Goal: Obtain resource: Download file/media

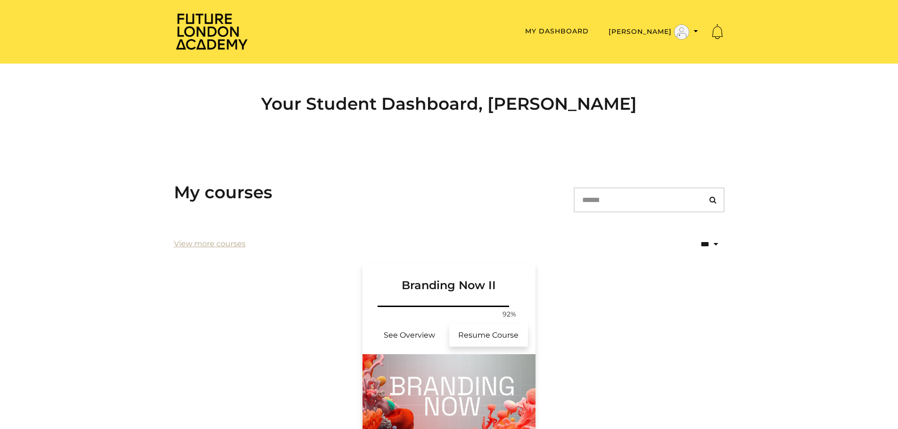
click at [478, 331] on link "Resume Course" at bounding box center [488, 335] width 79 height 23
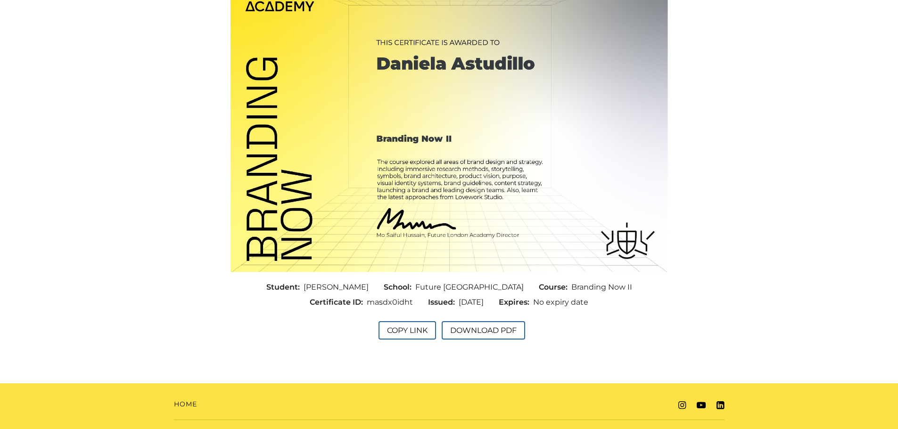
scroll to position [139, 0]
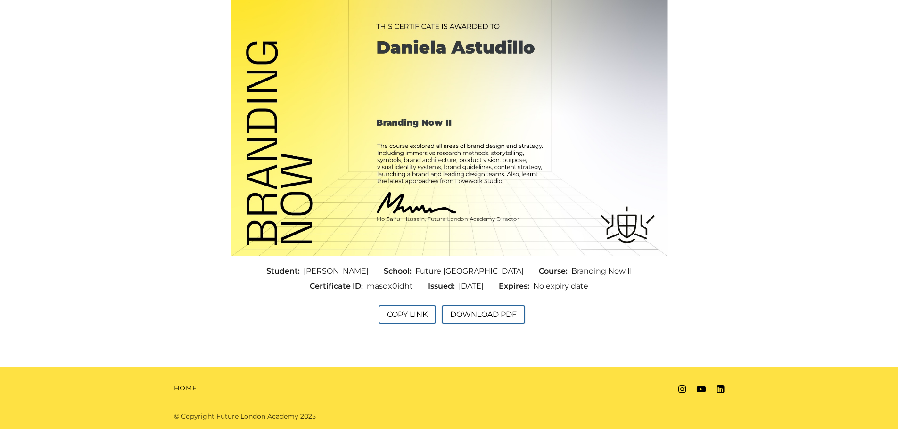
click at [508, 315] on button "Download PDF" at bounding box center [483, 314] width 83 height 18
click at [416, 312] on button "Copy Link" at bounding box center [406, 314] width 57 height 18
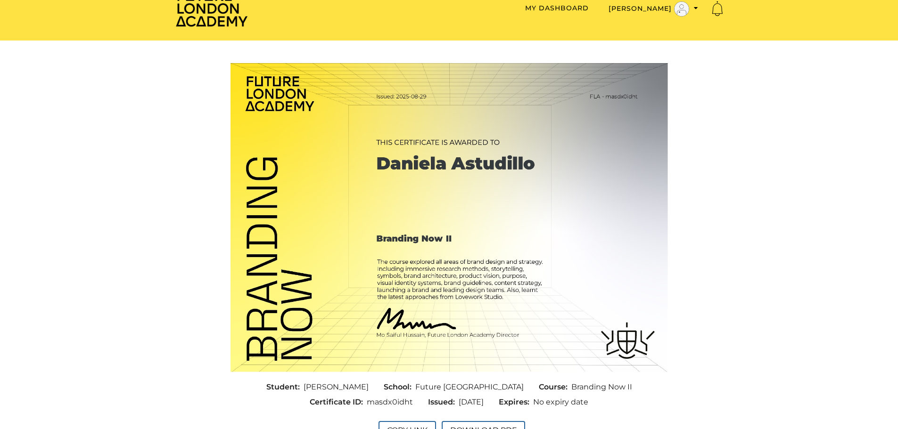
scroll to position [0, 0]
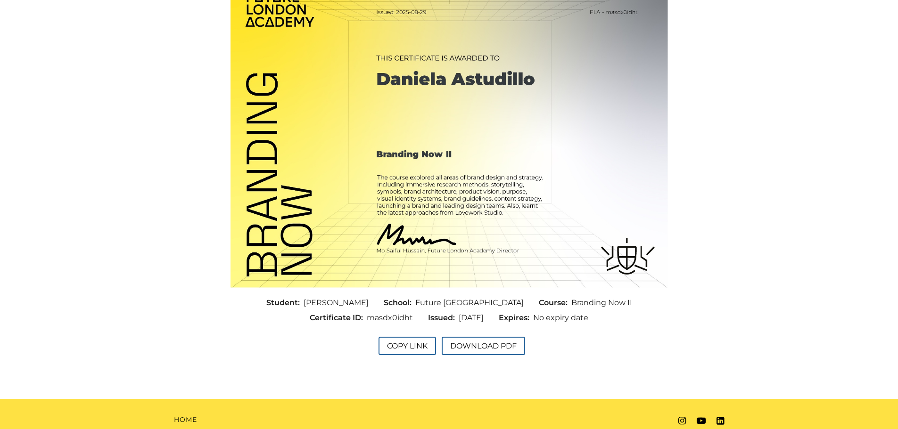
scroll to position [92, 0]
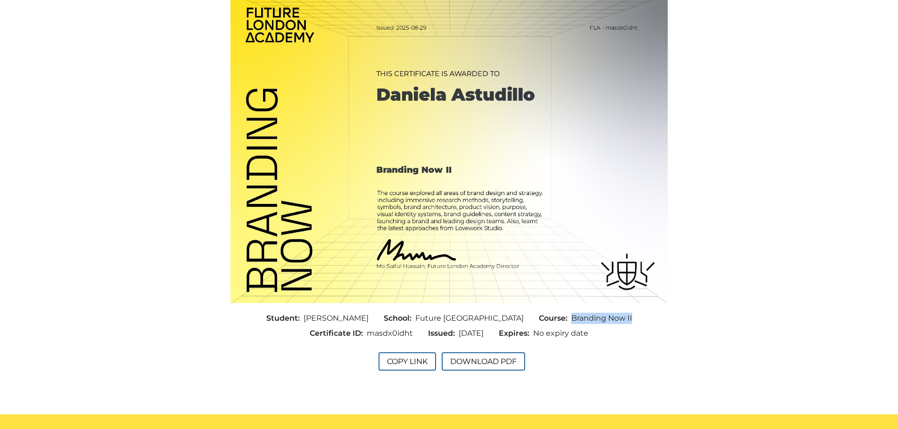
drag, startPoint x: 564, startPoint y: 317, endPoint x: 642, endPoint y: 319, distance: 77.8
click at [642, 319] on div "Student: [PERSON_NAME] School: Future [GEOGRAPHIC_DATA] Course: Branding Now II…" at bounding box center [449, 326] width 452 height 30
copy span "Branding Now II"
drag, startPoint x: 404, startPoint y: 333, endPoint x: 360, endPoint y: 333, distance: 44.3
click at [367, 333] on span "masdx0idht" at bounding box center [390, 333] width 46 height 11
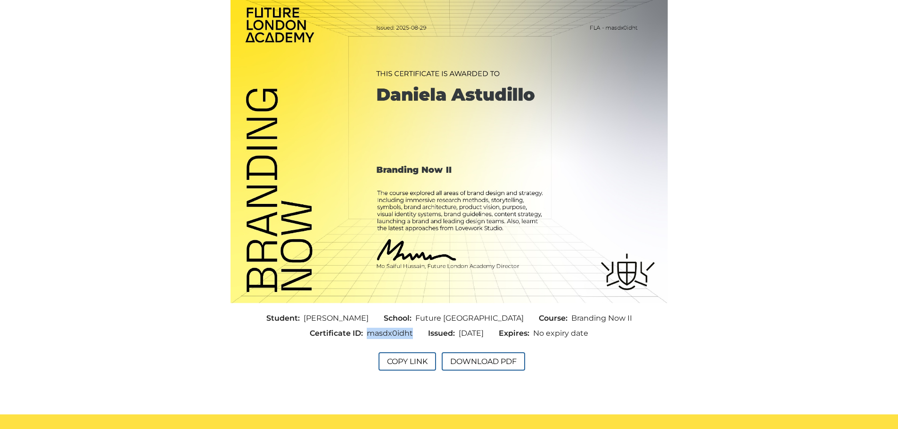
copy span "masdx0idht"
click at [408, 359] on button "Copy Link" at bounding box center [406, 361] width 57 height 18
